Goal: Task Accomplishment & Management: Manage account settings

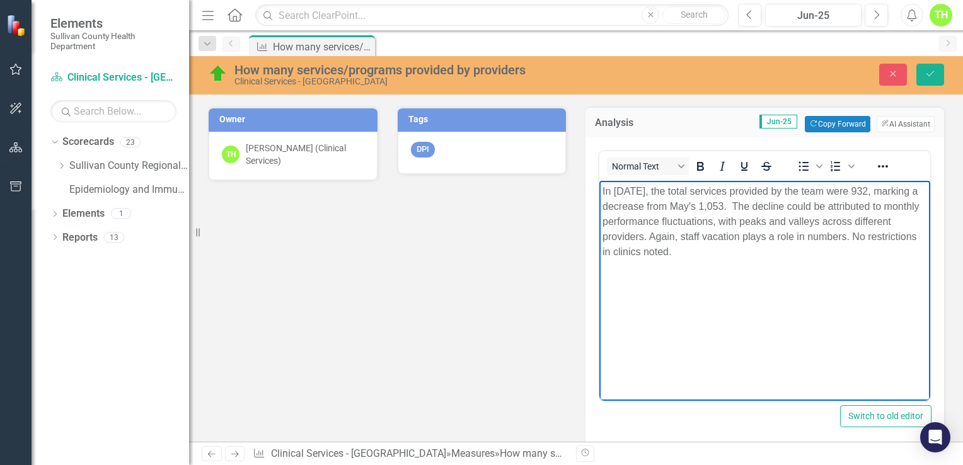
scroll to position [782, 0]
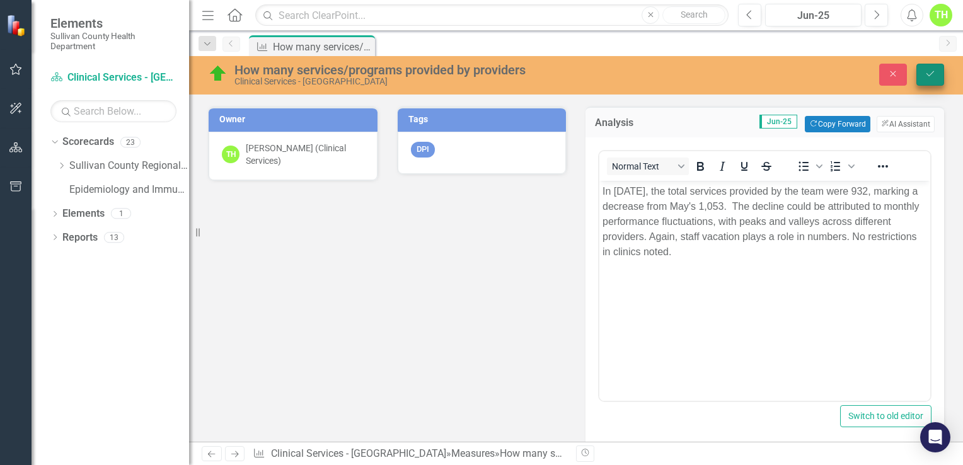
click at [924, 69] on icon "Save" at bounding box center [929, 73] width 11 height 9
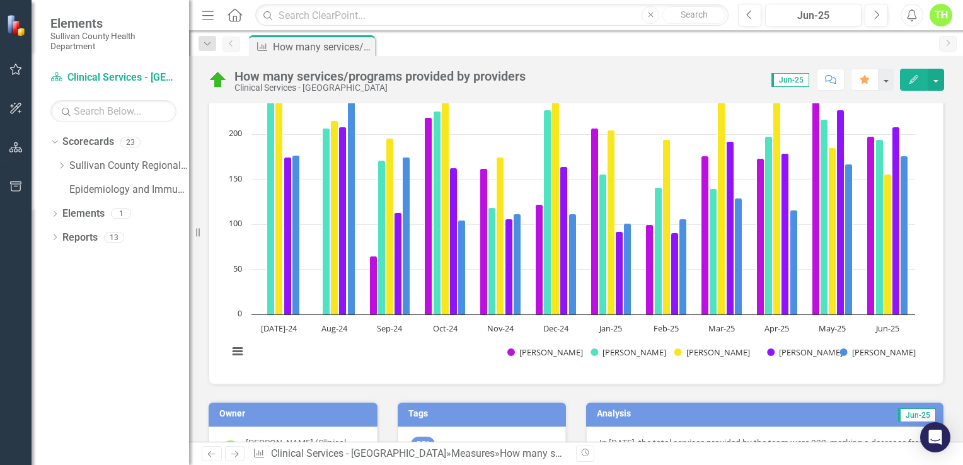
scroll to position [0, 0]
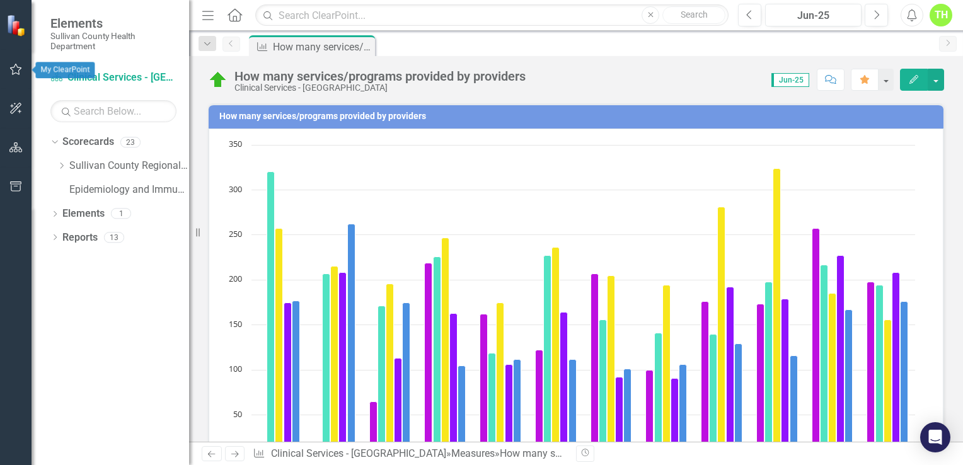
click at [14, 69] on icon "button" at bounding box center [15, 69] width 13 height 10
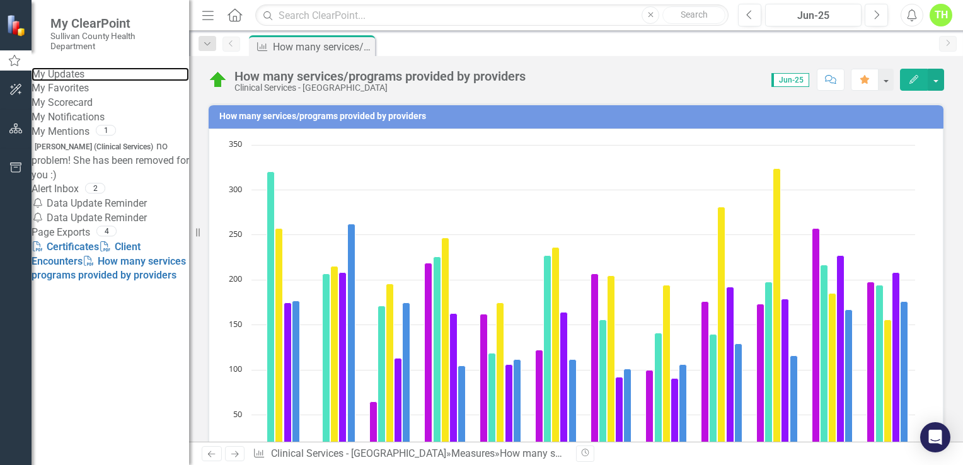
click at [88, 77] on link "My Updates" at bounding box center [111, 74] width 158 height 14
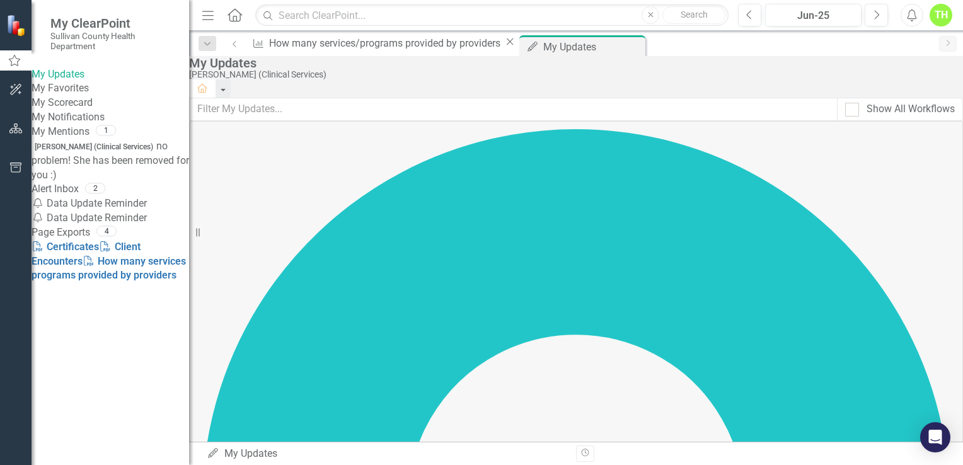
click at [74, 78] on link "My Updates" at bounding box center [111, 74] width 158 height 14
click at [76, 74] on link "My Updates" at bounding box center [111, 74] width 158 height 14
click at [75, 110] on link "My Scorecard" at bounding box center [111, 103] width 158 height 14
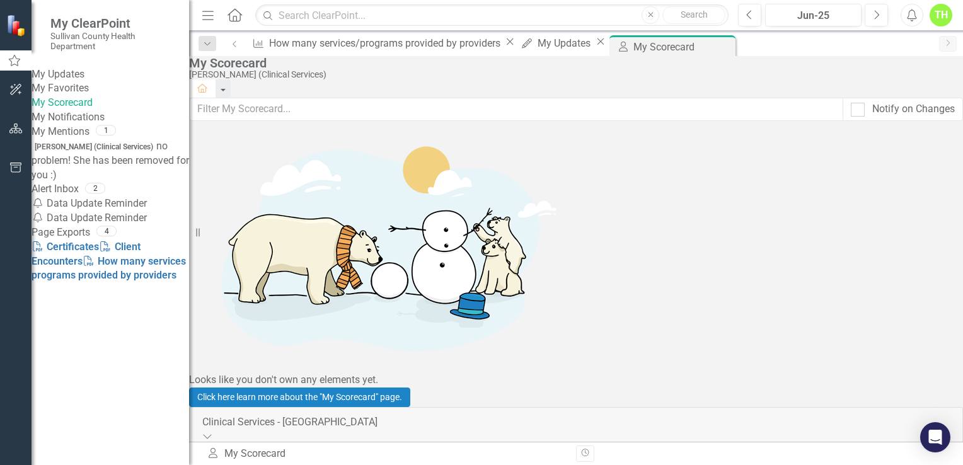
click at [69, 72] on link "My Updates" at bounding box center [111, 74] width 158 height 14
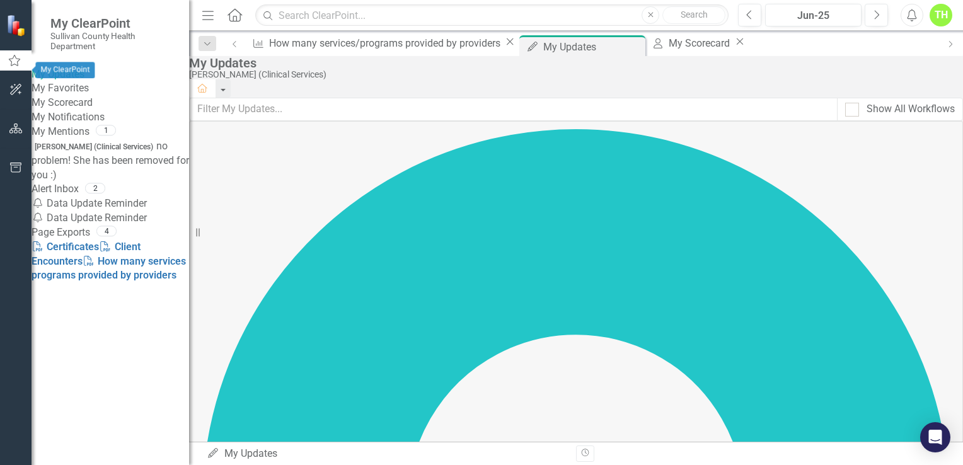
click at [11, 66] on icon "button" at bounding box center [14, 60] width 13 height 11
click at [79, 76] on link "My Updates" at bounding box center [111, 74] width 158 height 14
click at [71, 110] on link "My Scorecard" at bounding box center [111, 103] width 158 height 14
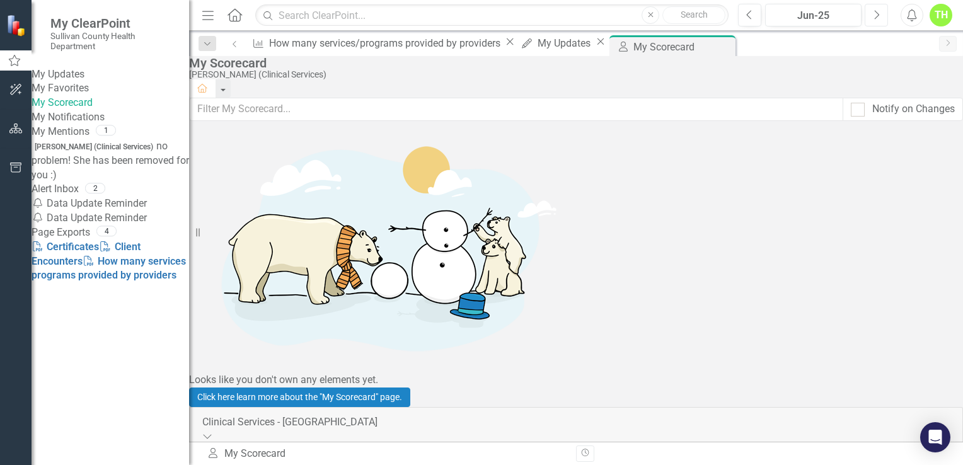
click at [873, 15] on icon "Next" at bounding box center [876, 14] width 7 height 11
click at [73, 76] on link "My Updates" at bounding box center [111, 74] width 158 height 14
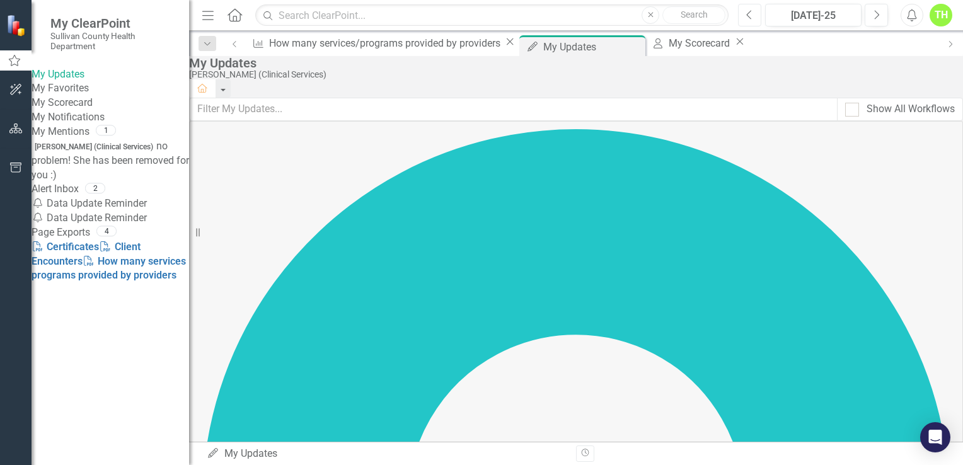
click at [744, 16] on button "Previous" at bounding box center [749, 15] width 23 height 23
click at [745, 13] on button "Previous" at bounding box center [749, 15] width 23 height 23
click at [875, 18] on icon "Next" at bounding box center [876, 14] width 7 height 11
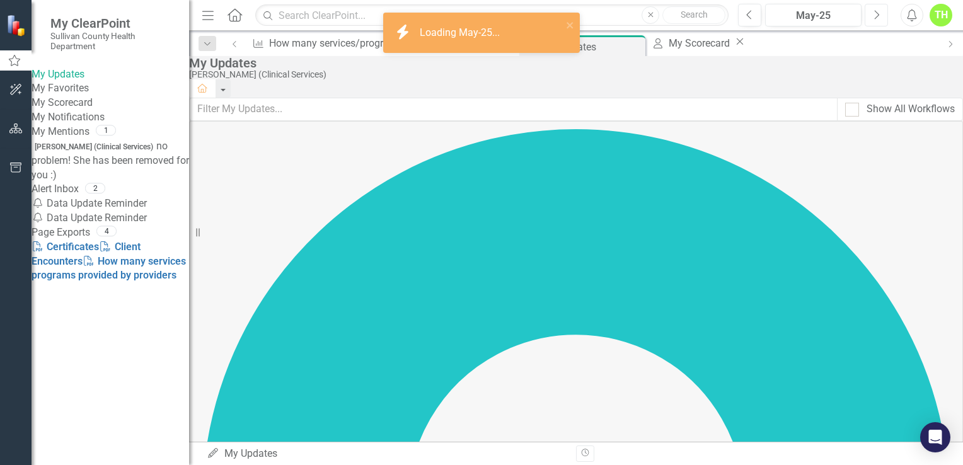
click at [875, 18] on icon "Next" at bounding box center [876, 14] width 7 height 11
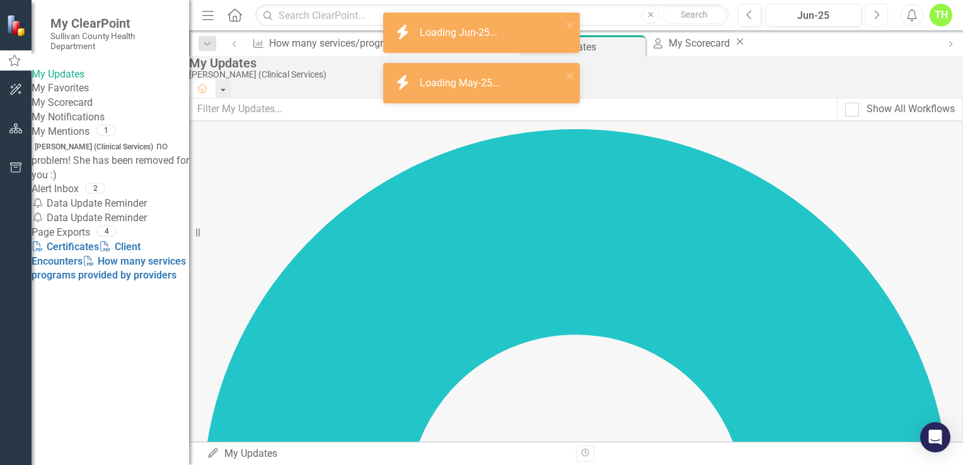
click at [875, 18] on icon "Next" at bounding box center [876, 14] width 7 height 11
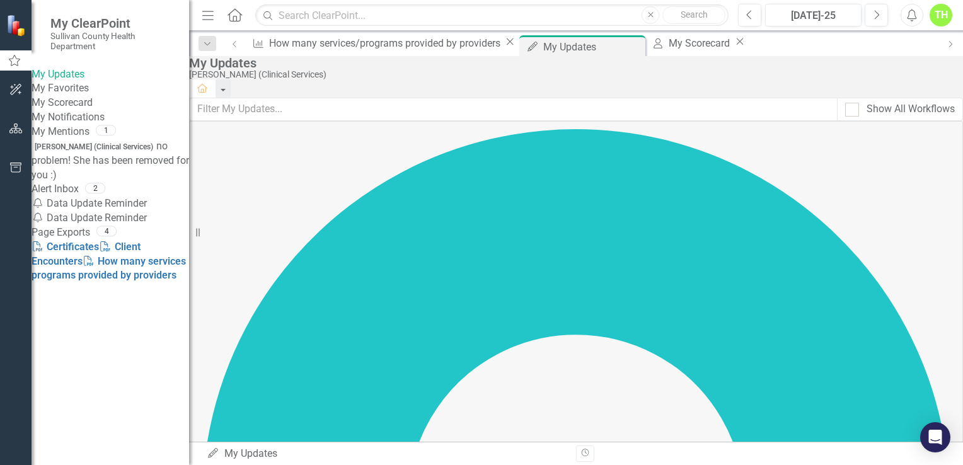
click at [669, 43] on div "My Scorecard" at bounding box center [701, 43] width 65 height 16
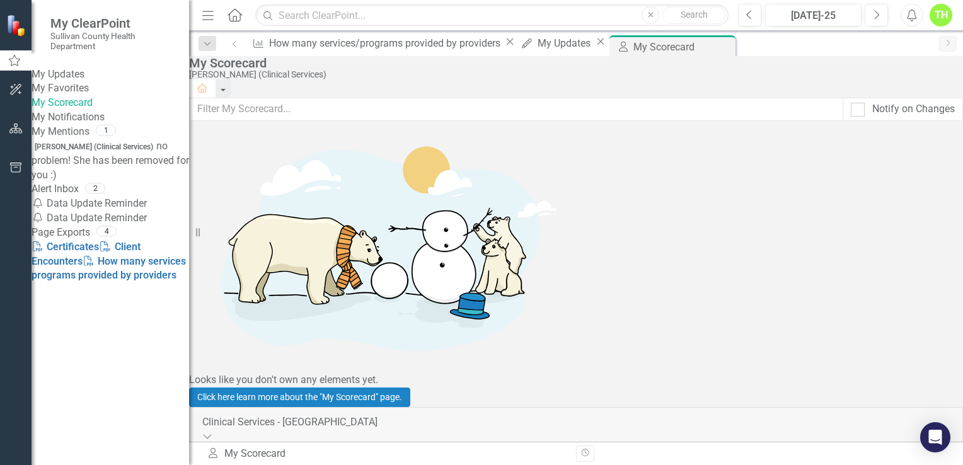
click at [204, 464] on icon at bounding box center [196, 472] width 13 height 13
click at [60, 139] on link "My Mentions" at bounding box center [61, 132] width 58 height 14
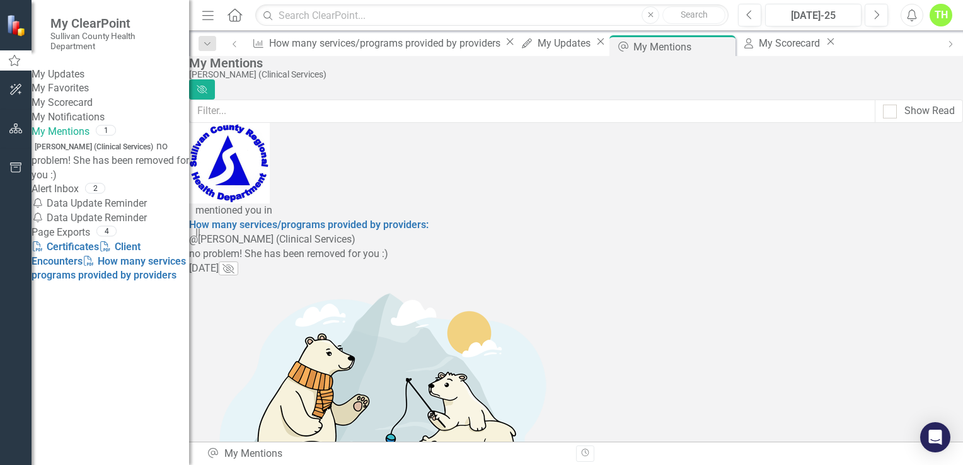
click at [65, 78] on link "My Updates" at bounding box center [111, 74] width 158 height 14
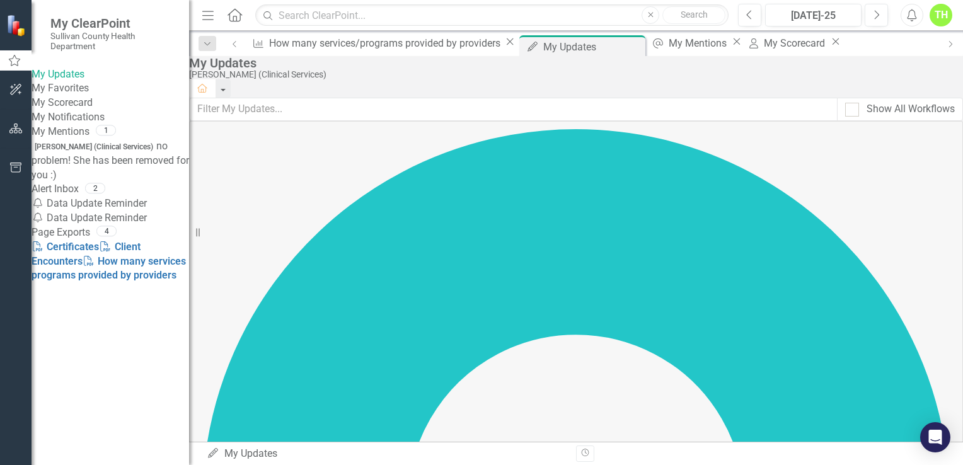
click at [95, 110] on link "My Scorecard" at bounding box center [111, 103] width 158 height 14
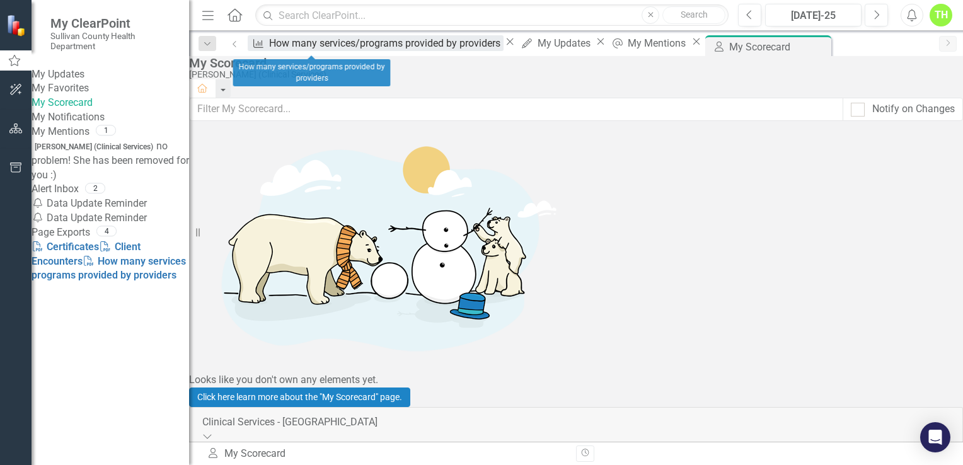
click at [307, 48] on div "How many services/programs provided by providers" at bounding box center [386, 43] width 234 height 16
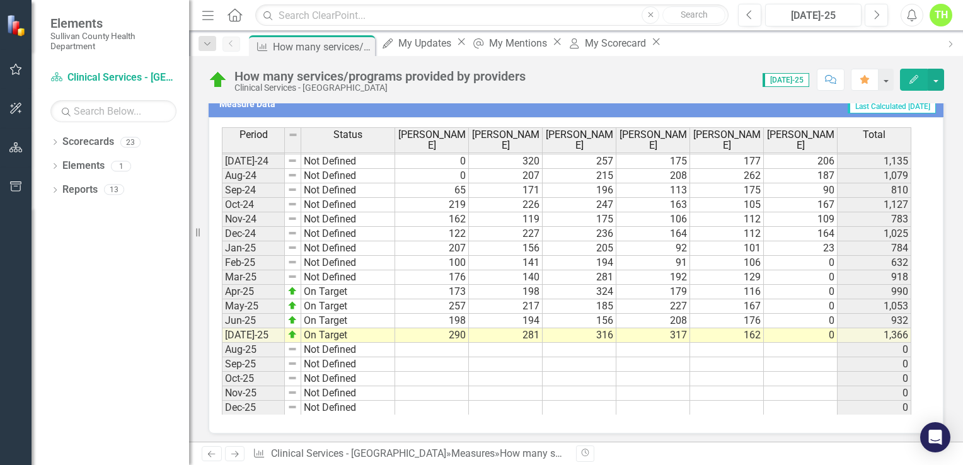
scroll to position [782, 0]
click at [242, 312] on tbody "Jun-23 Not Defined [DATE]-23 Not Defined Aug-23 Not Defined Sep-23 Not Defined …" at bounding box center [308, 190] width 173 height 450
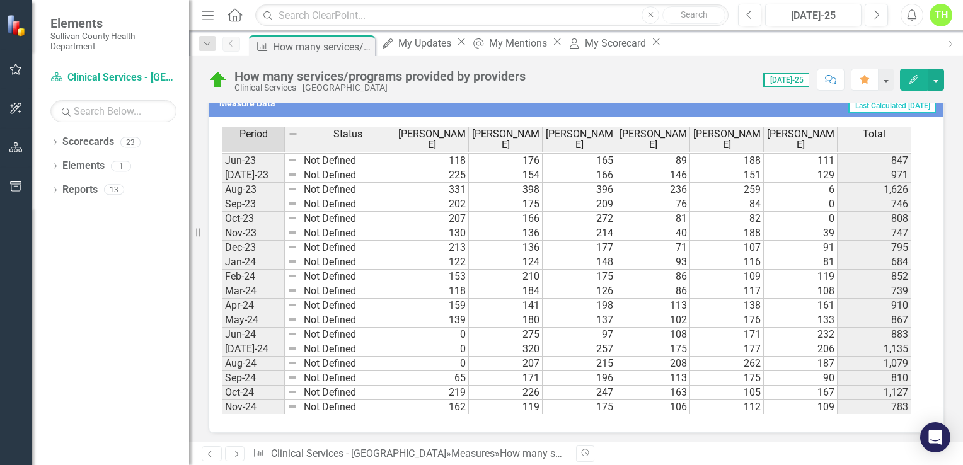
scroll to position [783, 0]
